Goal: Transaction & Acquisition: Book appointment/travel/reservation

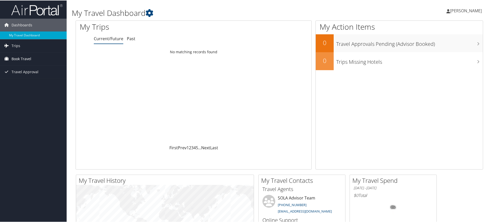
click at [17, 62] on span "Book Travel" at bounding box center [22, 58] width 20 height 13
click at [16, 76] on link "Book/Manage Online Trips" at bounding box center [33, 77] width 67 height 8
